Goal: Communication & Community: Connect with others

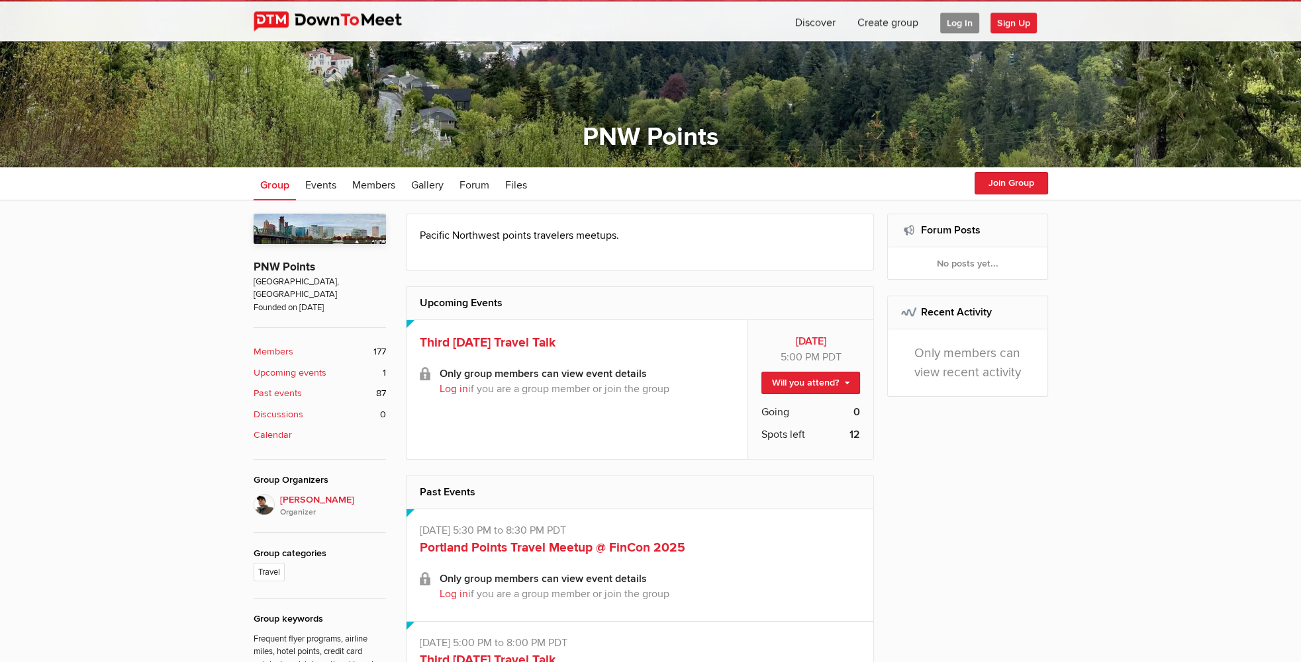
scroll to position [209, 0]
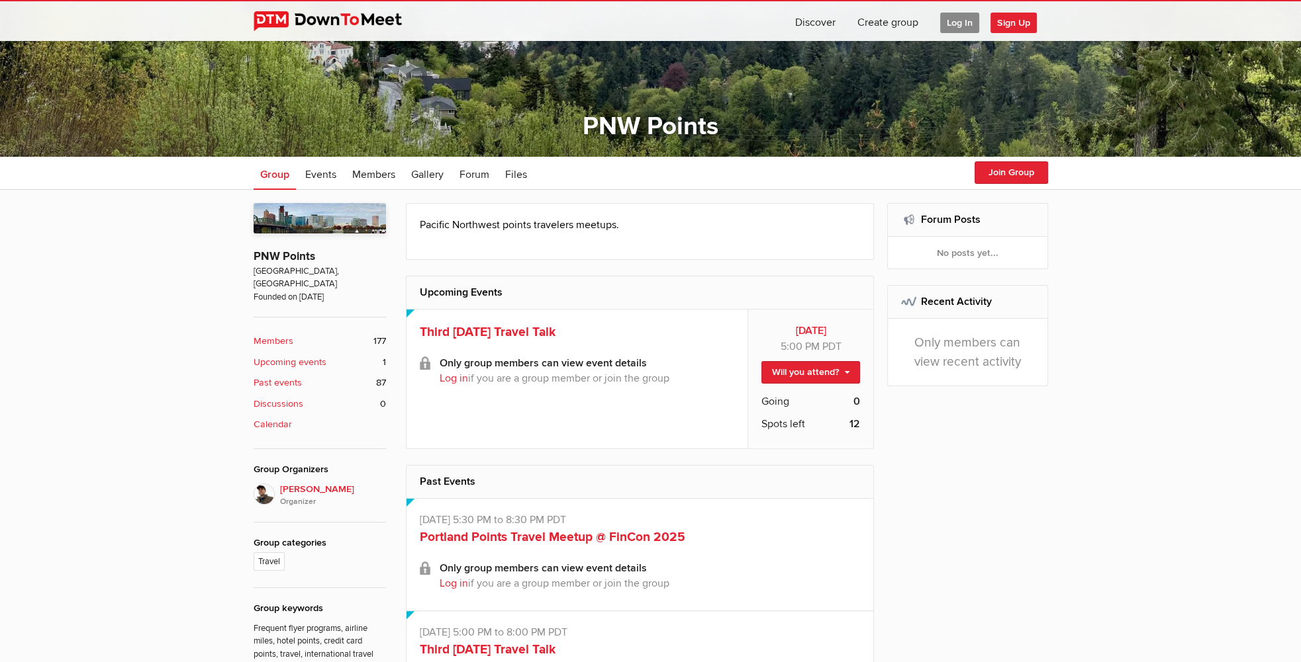
click at [949, 19] on span "Log In" at bounding box center [959, 23] width 39 height 21
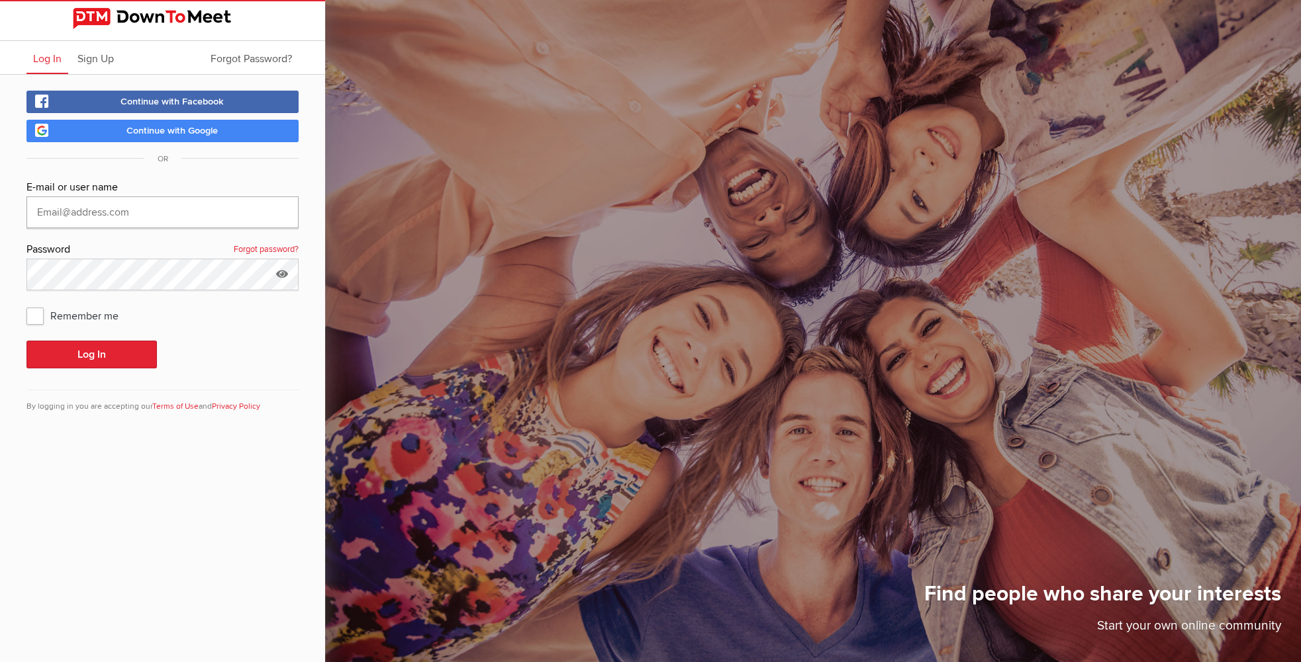
type input "[EMAIL_ADDRESS][DOMAIN_NAME]"
click at [101, 355] on button "Log In" at bounding box center [91, 355] width 130 height 28
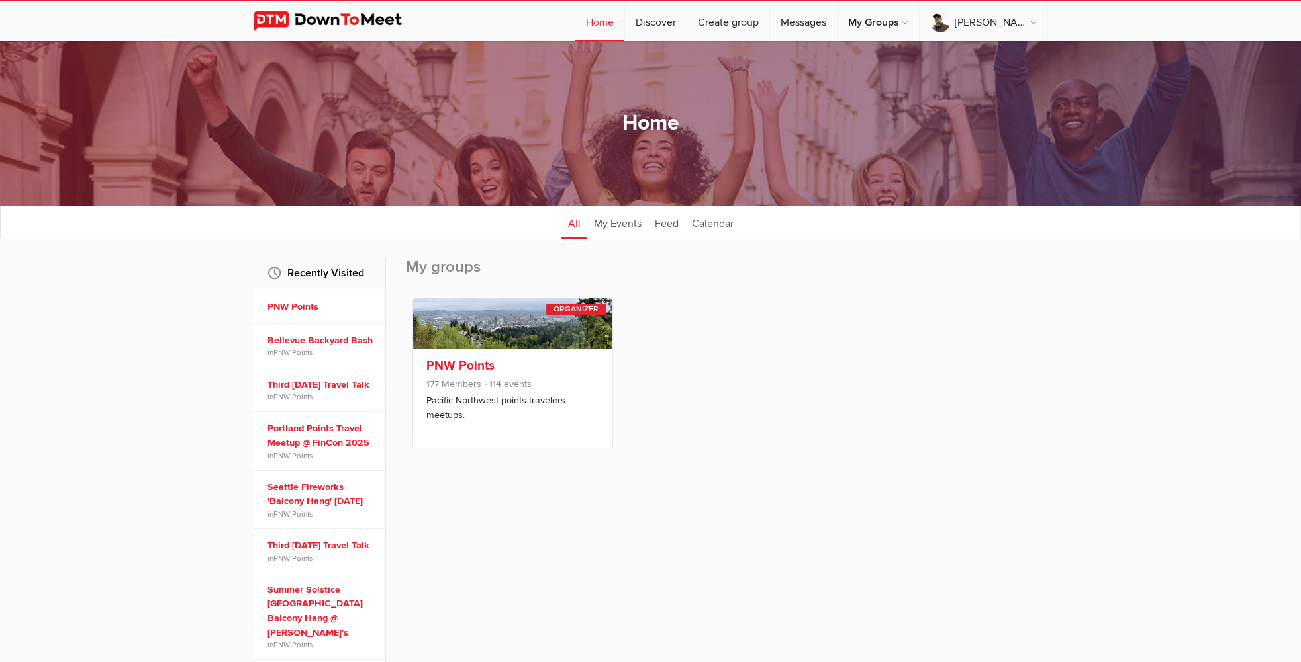
click at [555, 360] on h3 "PNW Points" at bounding box center [512, 366] width 173 height 15
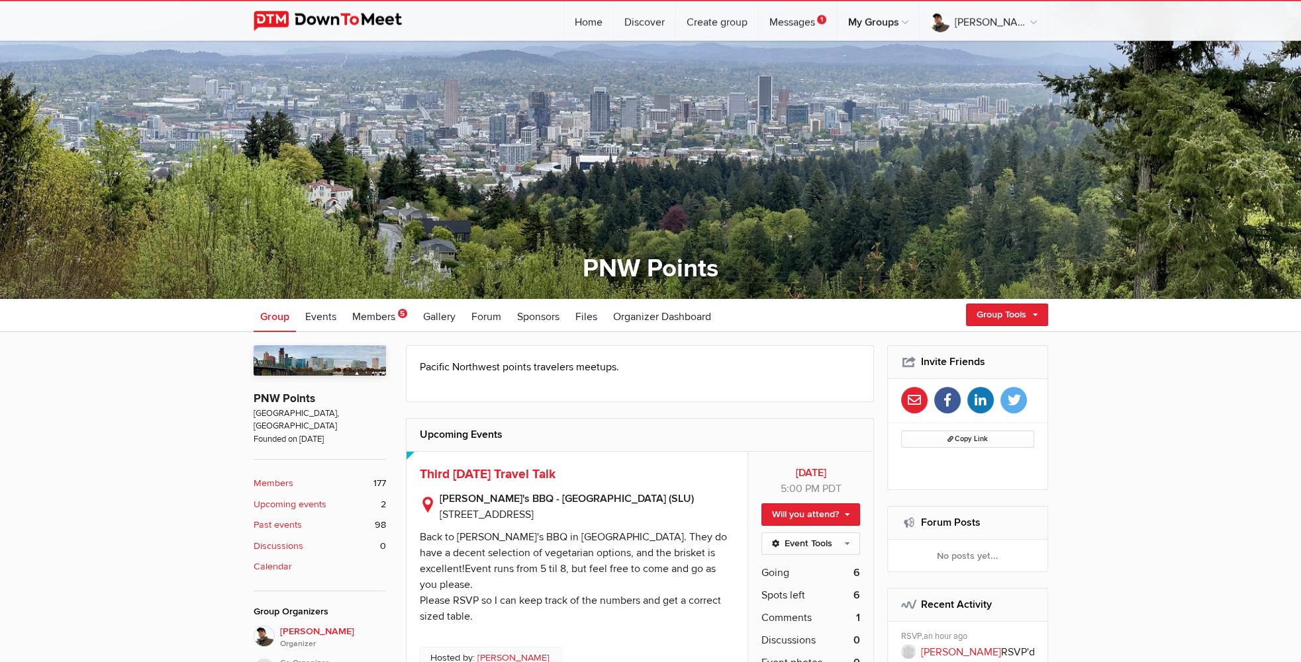
scroll to position [209, 0]
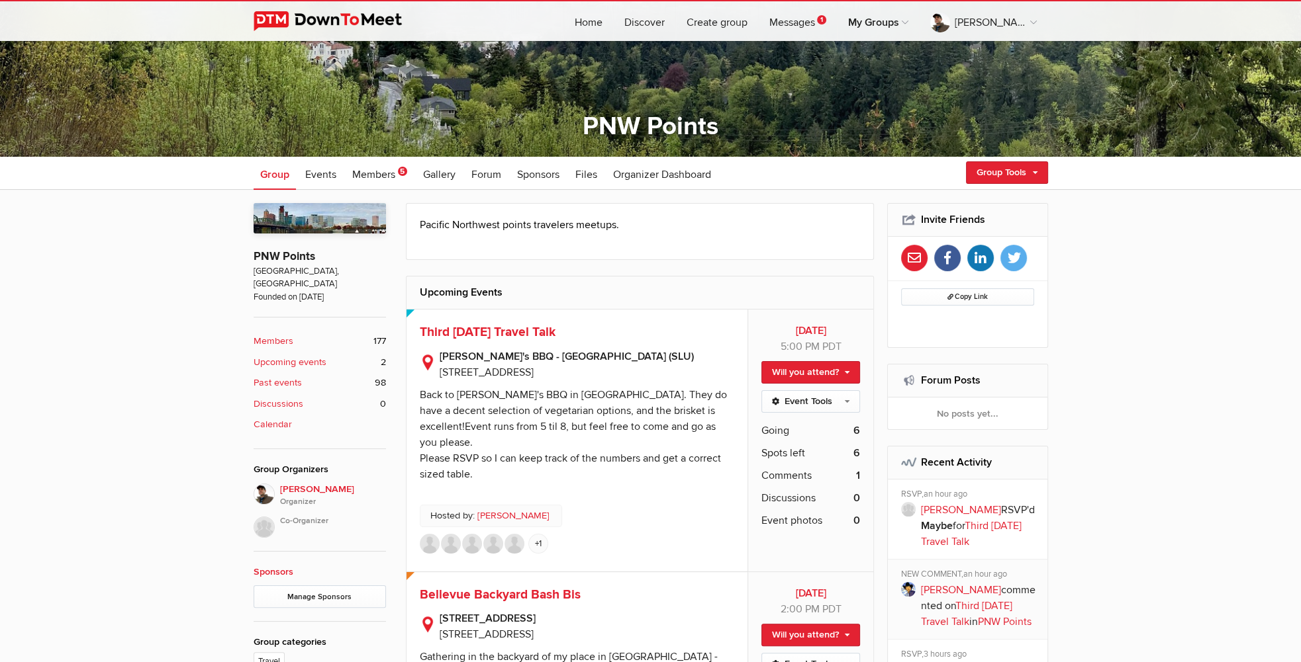
click at [480, 534] on img at bounding box center [472, 544] width 20 height 20
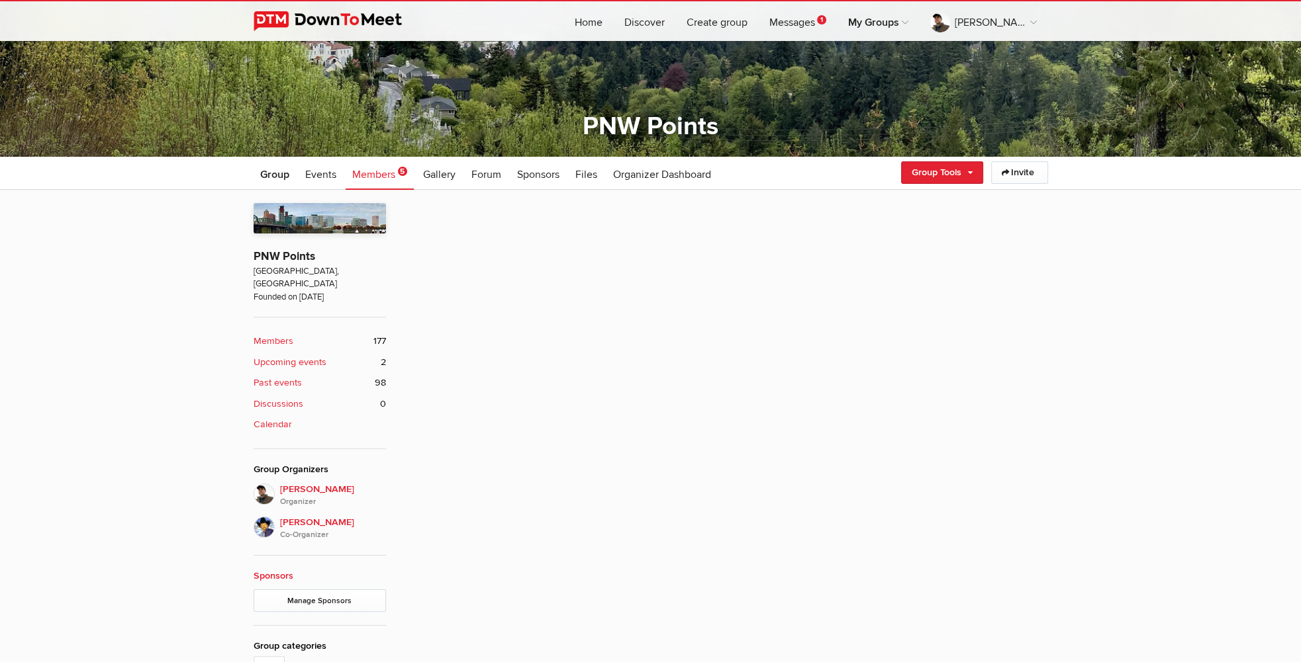
scroll to position [365, 0]
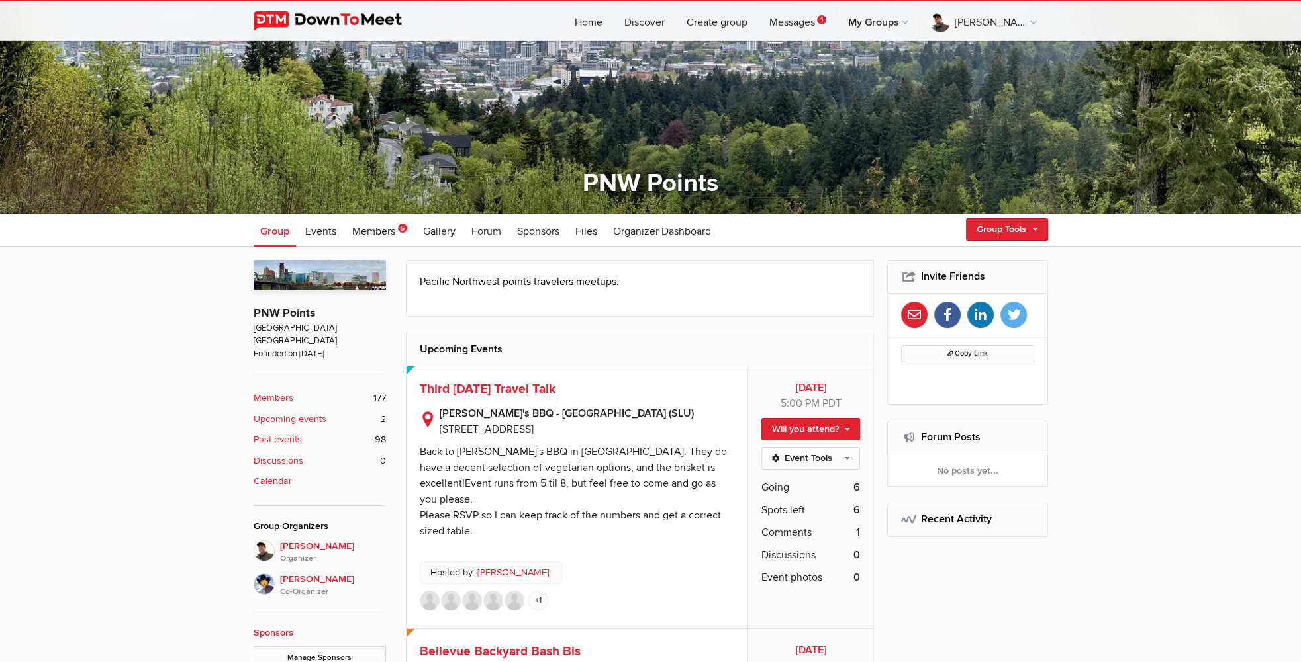
scroll to position [209, 0]
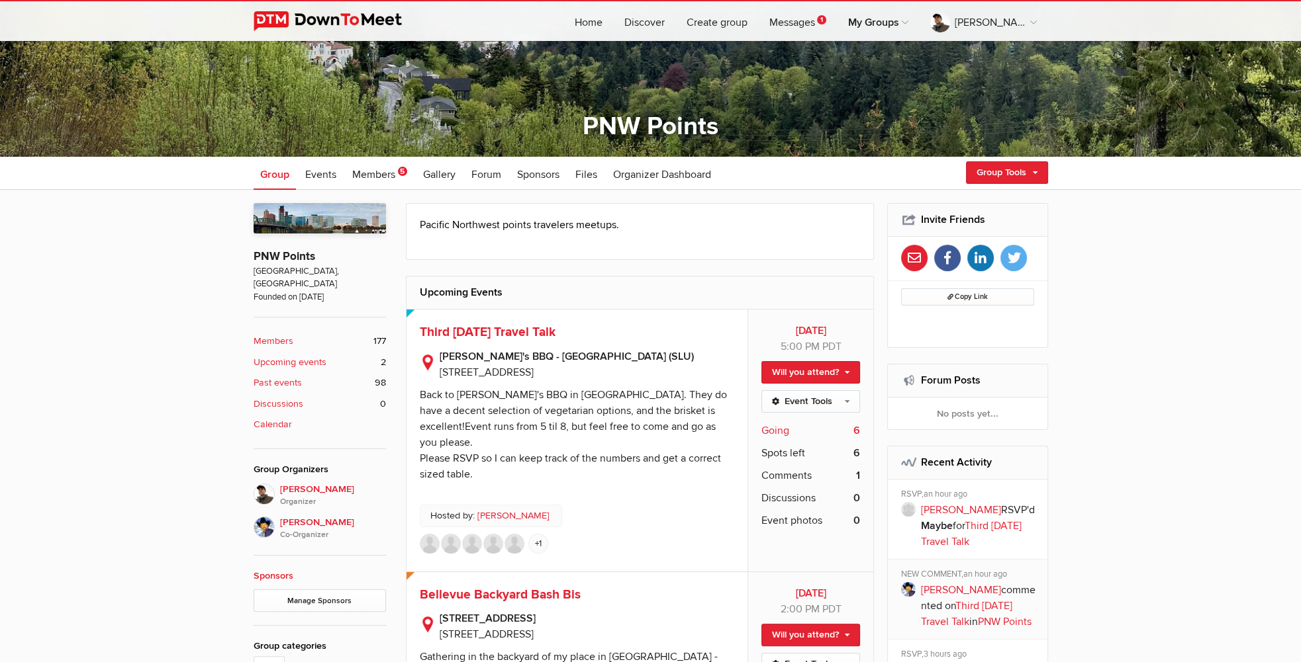
click at [859, 427] on b "6" at bounding box center [856, 431] width 7 height 16
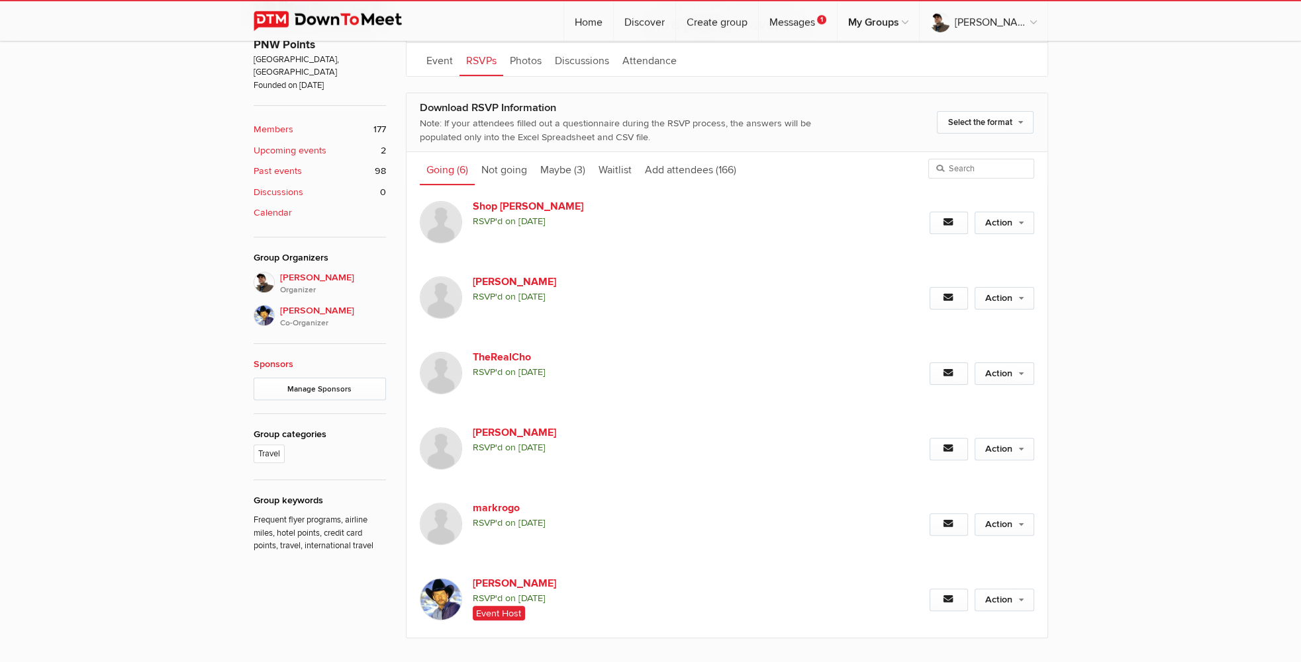
scroll to position [436, 0]
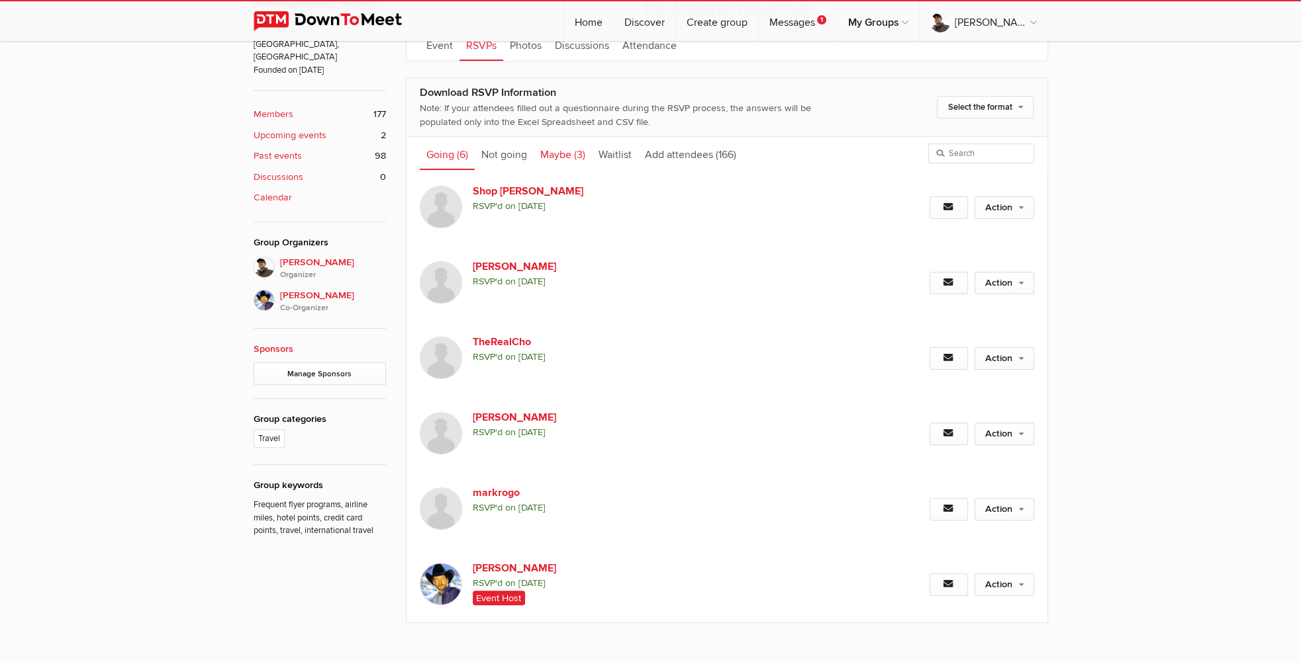
click at [568, 154] on link "Maybe (3)" at bounding box center [562, 153] width 58 height 33
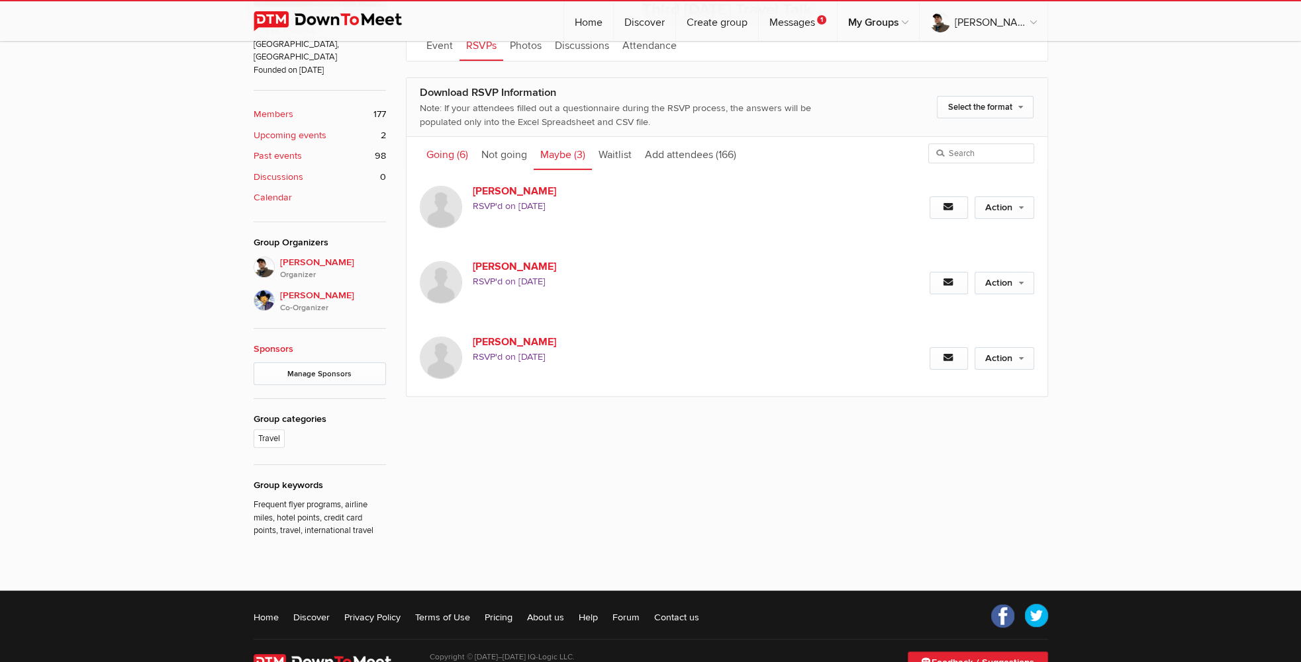
click at [446, 155] on link "Going (6)" at bounding box center [447, 153] width 55 height 33
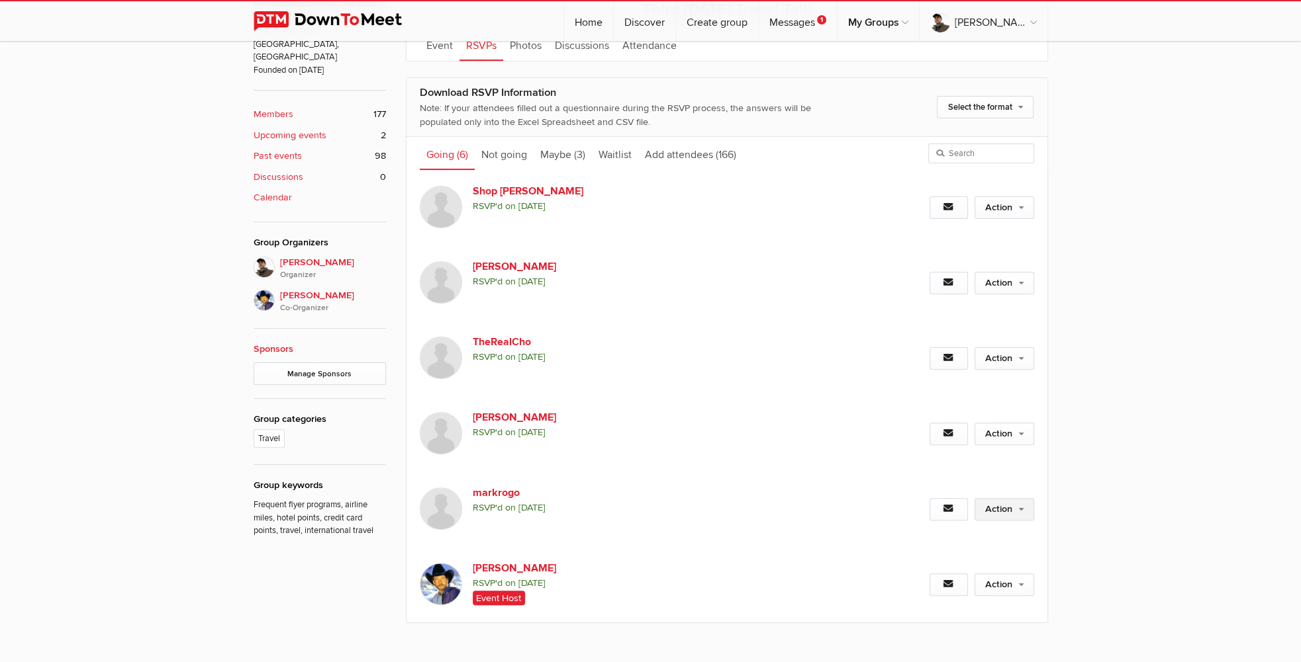
click at [1018, 509] on link "Action" at bounding box center [1004, 509] width 60 height 23
